Goal: Task Accomplishment & Management: Use online tool/utility

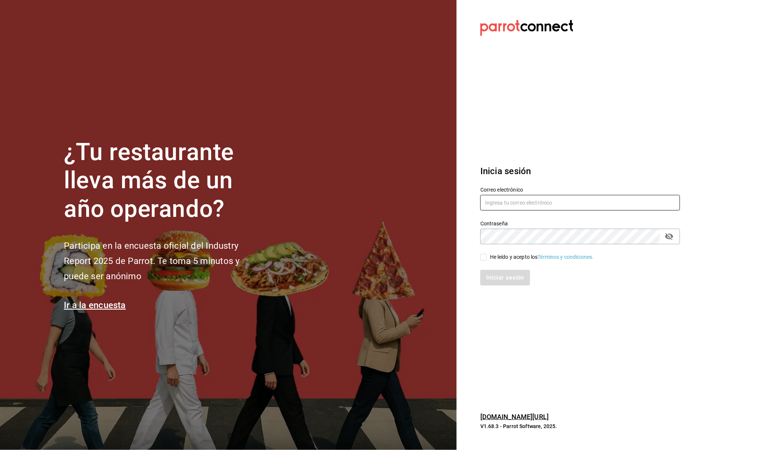
type input "belugacancun2@outlook.com"
click at [486, 257] on input "He leído y acepto los Términos y condiciones." at bounding box center [484, 257] width 7 height 7
checkbox input "true"
click at [507, 284] on button "Iniciar sesión" at bounding box center [506, 278] width 51 height 16
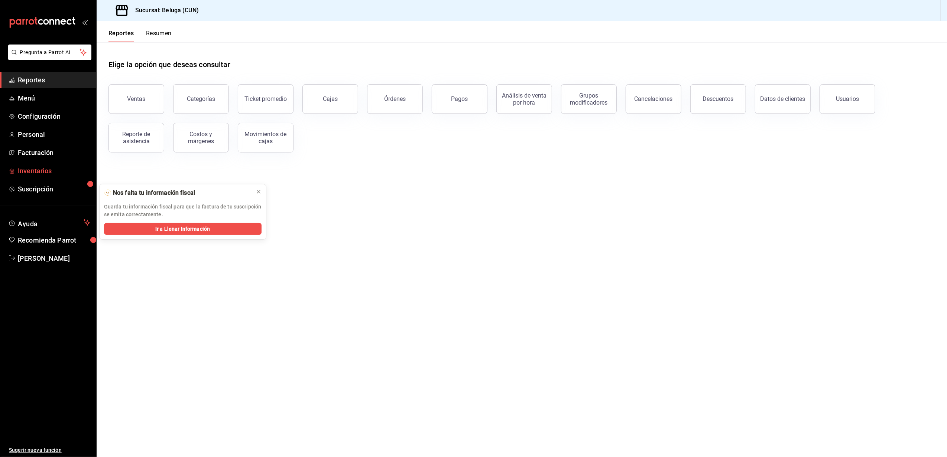
click at [39, 168] on span "Inventarios" at bounding box center [54, 171] width 72 height 10
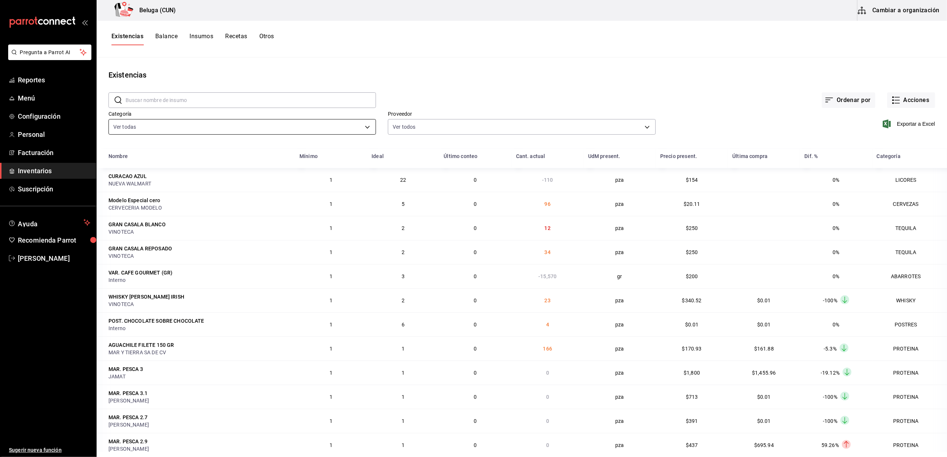
click at [364, 124] on body "Pregunta a Parrot AI Reportes Menú Configuración Personal Facturación Inventari…" at bounding box center [473, 226] width 947 height 452
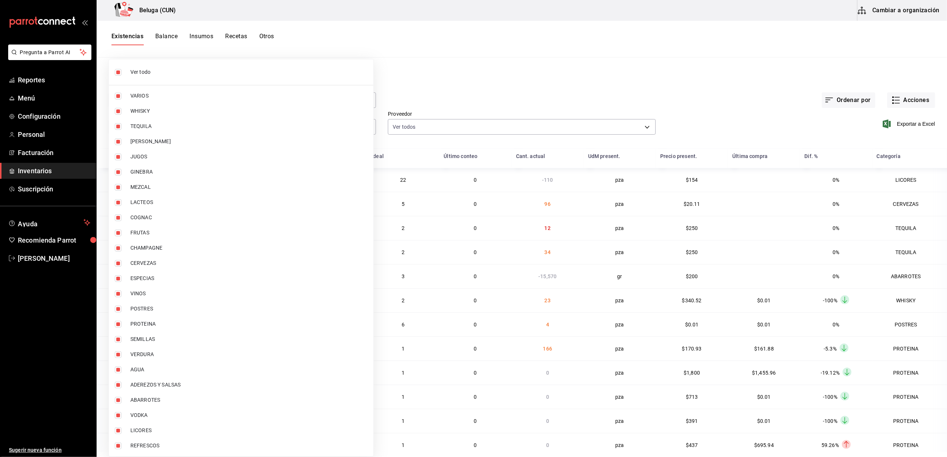
click at [121, 72] on input "checkbox" at bounding box center [118, 72] width 7 height 7
checkbox input "false"
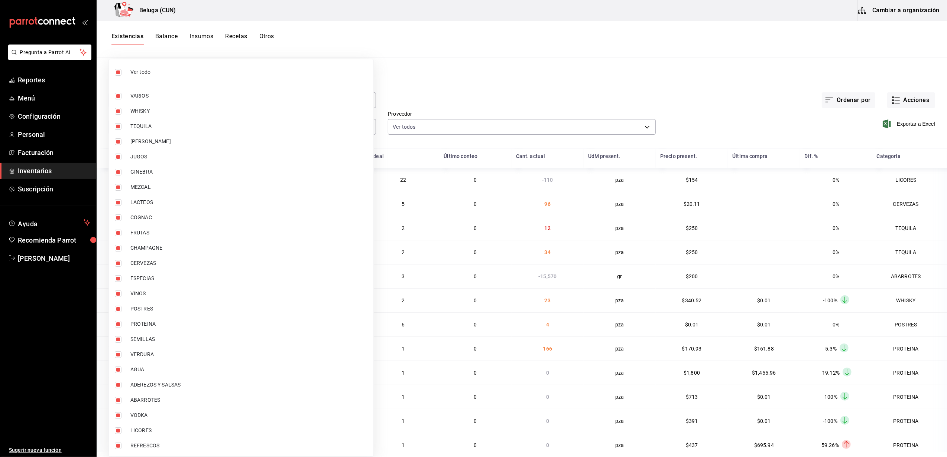
checkbox input "false"
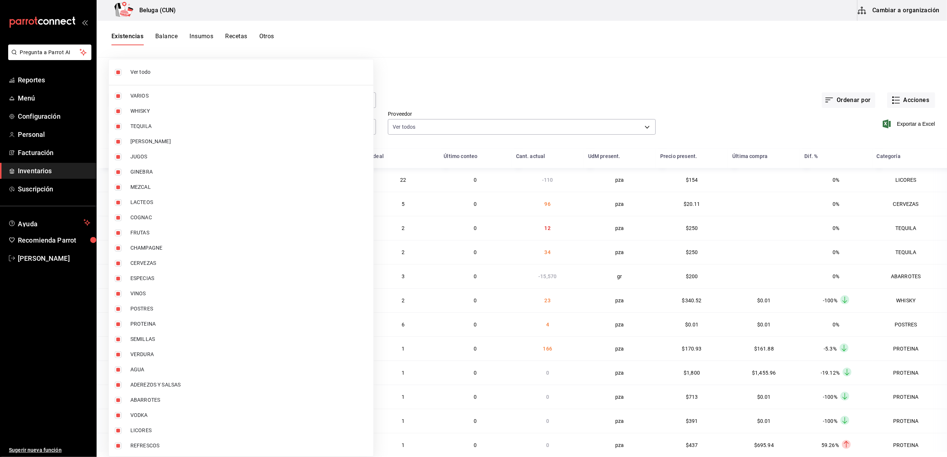
checkbox input "false"
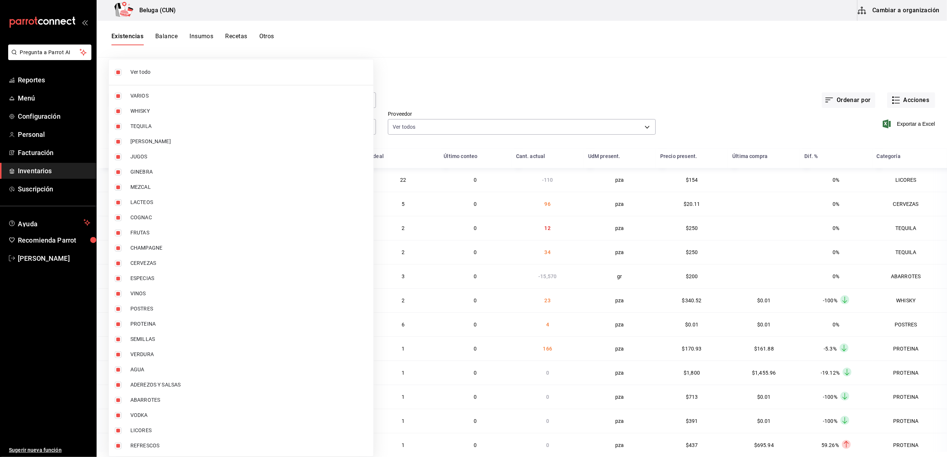
checkbox input "false"
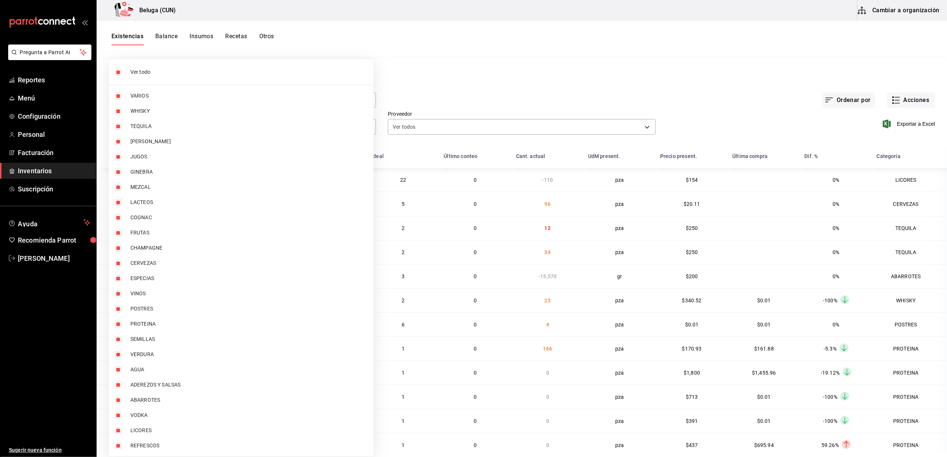
checkbox input "false"
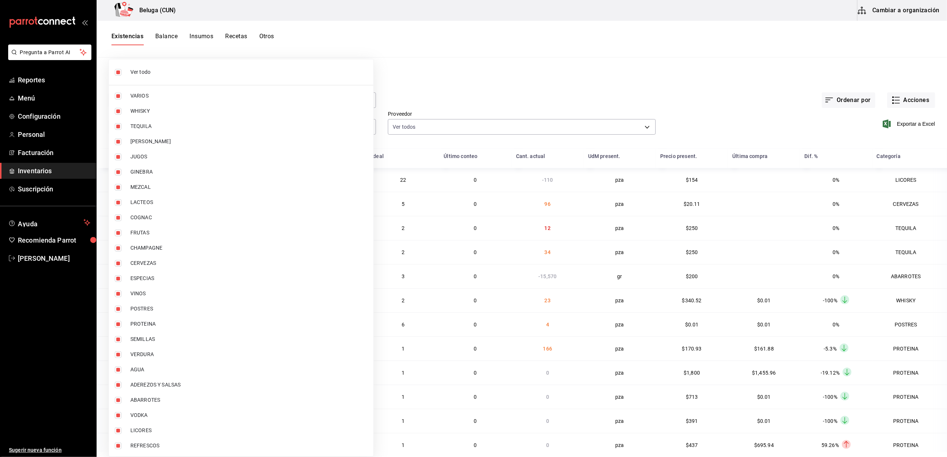
checkbox input "false"
click at [116, 324] on input "checkbox" at bounding box center [118, 324] width 7 height 7
checkbox input "true"
type input "49acfc3a-e67d-4012-8994-cdceb58e19f0"
click at [118, 311] on input "checkbox" at bounding box center [118, 309] width 7 height 7
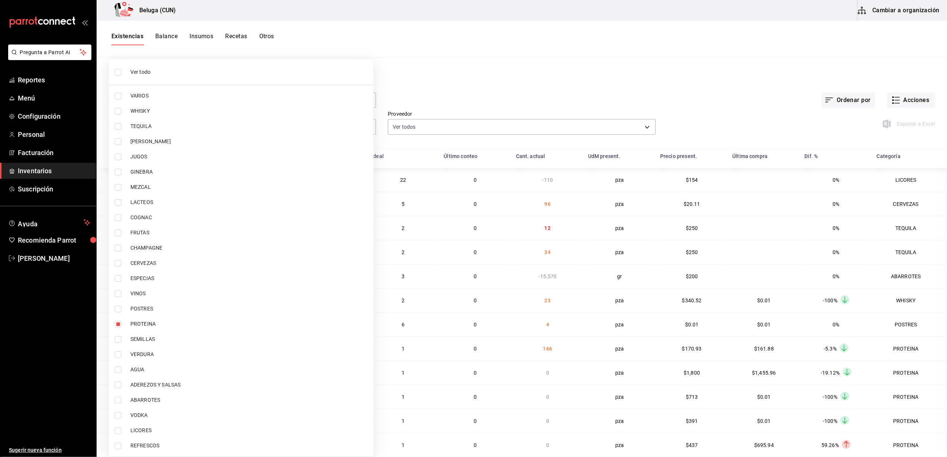
drag, startPoint x: 118, startPoint y: 310, endPoint x: 128, endPoint y: 319, distance: 12.6
click at [118, 310] on input "checkbox" at bounding box center [118, 309] width 7 height 7
checkbox input "false"
type input "49acfc3a-e67d-4012-8994-cdceb58e19f0"
click at [119, 308] on input "checkbox" at bounding box center [118, 309] width 7 height 7
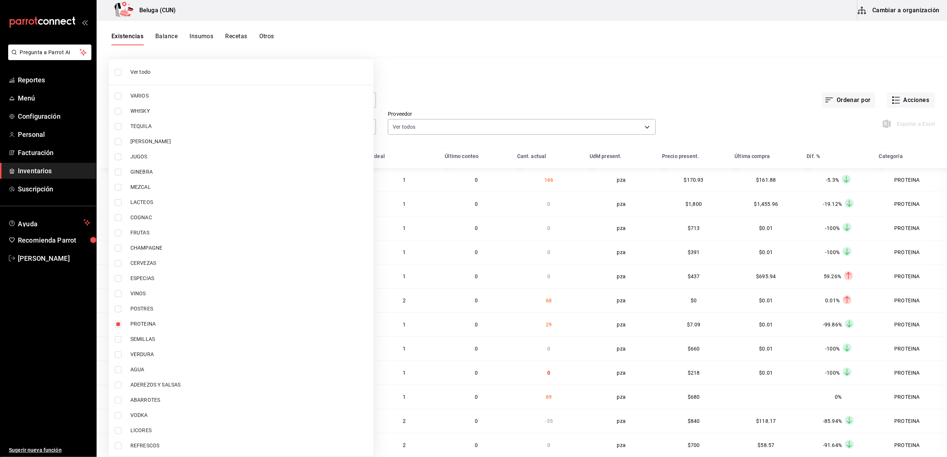
checkbox input "true"
type input "49acfc3a-e67d-4012-8994-cdceb58e19f0,43c9e2b0-4afa-46e8-9575-d8271eaf3d25"
click at [430, 101] on div at bounding box center [473, 228] width 947 height 457
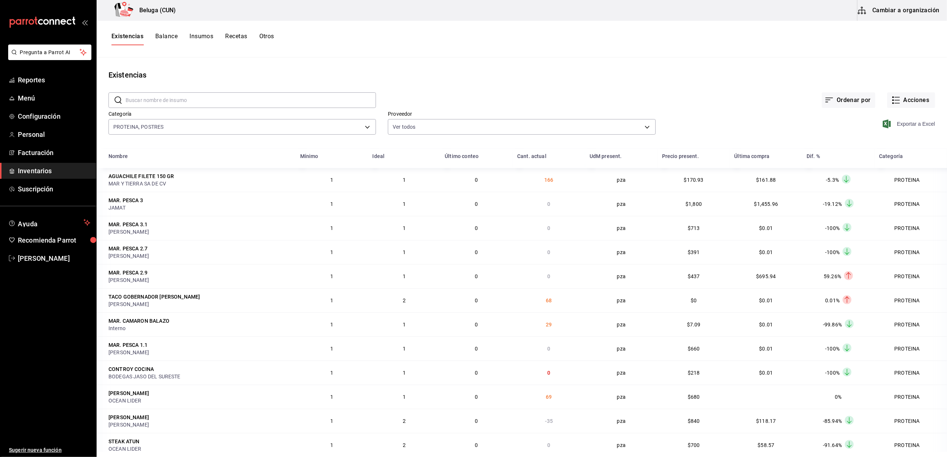
click at [893, 120] on span "Exportar a Excel" at bounding box center [909, 124] width 51 height 9
click at [779, 75] on div "Existencias" at bounding box center [522, 74] width 850 height 11
